Goal: Navigation & Orientation: Find specific page/section

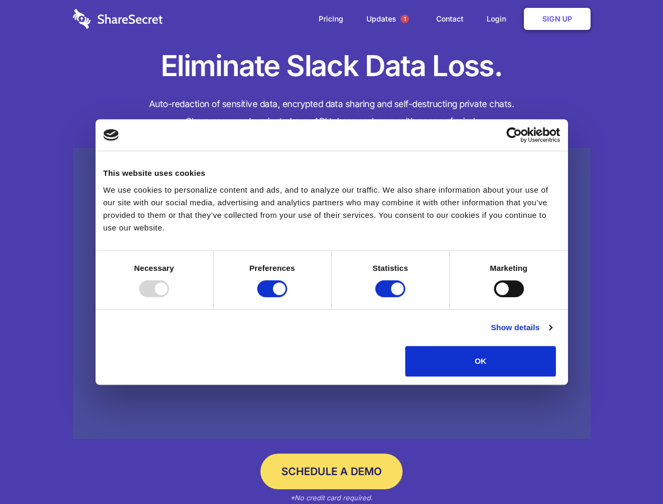
click at [169, 297] on div at bounding box center [154, 288] width 30 height 17
click at [287, 297] on input "Preferences" at bounding box center [272, 288] width 30 height 17
checkbox input "false"
click at [392, 297] on input "Statistics" at bounding box center [391, 288] width 30 height 17
checkbox input "false"
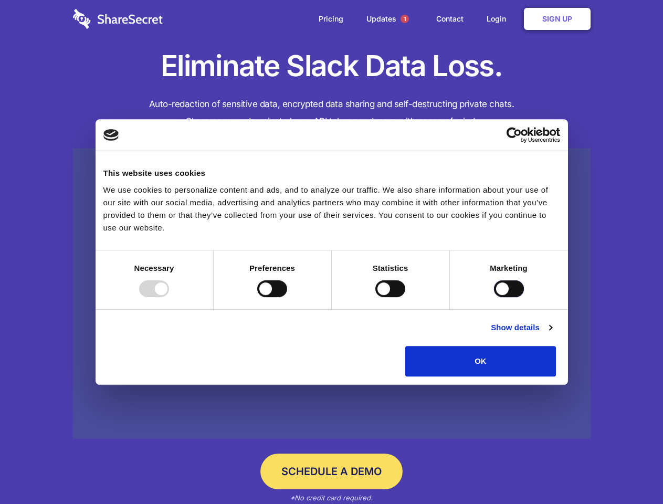
click at [494, 297] on input "Marketing" at bounding box center [509, 288] width 30 height 17
checkbox input "true"
click at [552, 334] on link "Show details" at bounding box center [521, 327] width 61 height 13
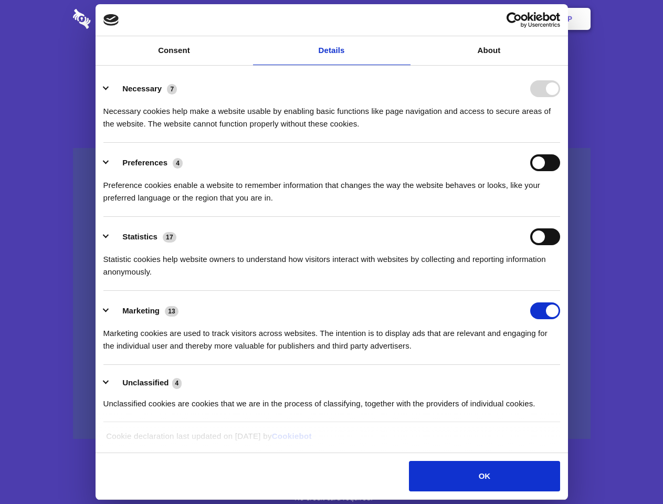
click at [560, 143] on li "Necessary 7 Necessary cookies help make a website usable by enabling basic func…" at bounding box center [331, 106] width 457 height 74
click at [404, 19] on span "1" at bounding box center [405, 19] width 8 height 8
